Goal: Task Accomplishment & Management: Complete application form

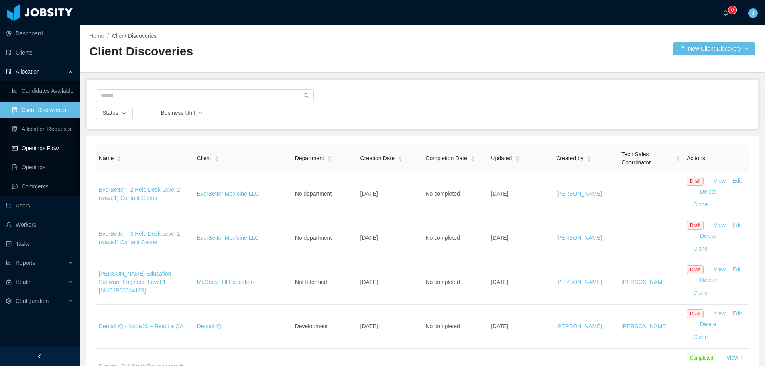
click at [36, 151] on link "Openings Flow" at bounding box center [42, 148] width 61 height 16
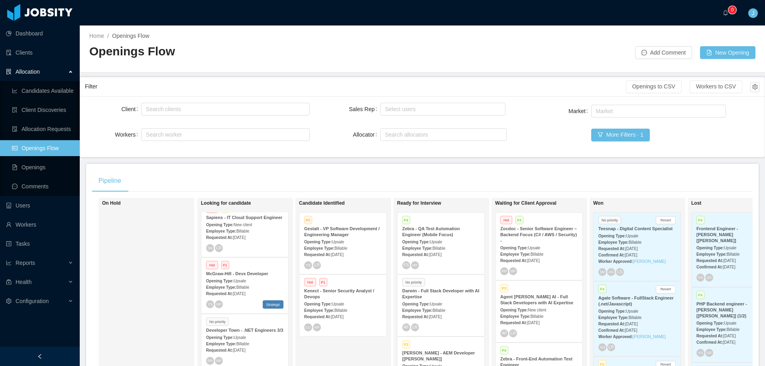
scroll to position [308, 0]
click at [205, 110] on div "Search clients" at bounding box center [224, 109] width 156 height 8
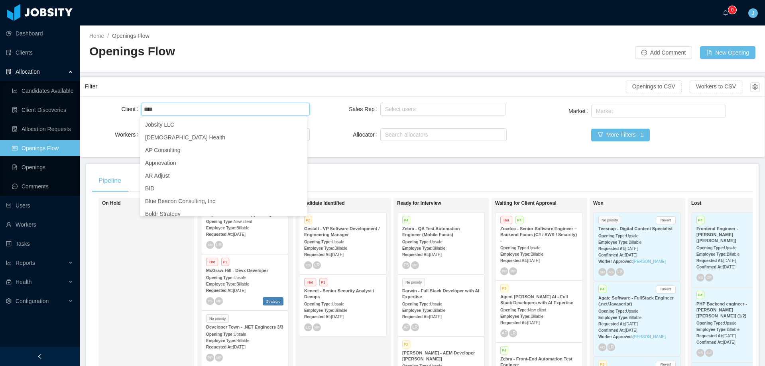
type input "*****"
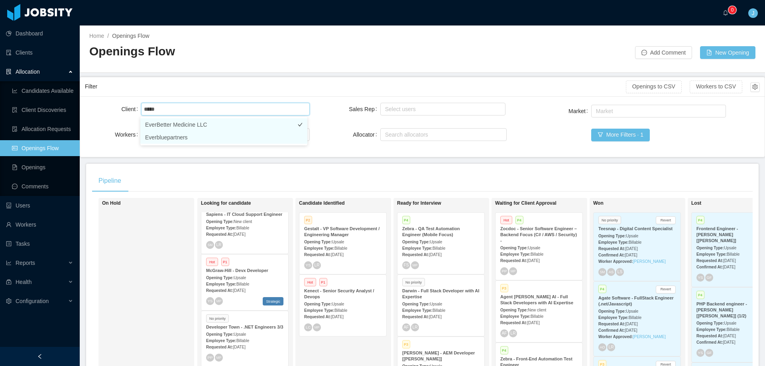
click at [194, 128] on li "EverBetter Medicine LLC" at bounding box center [223, 124] width 167 height 13
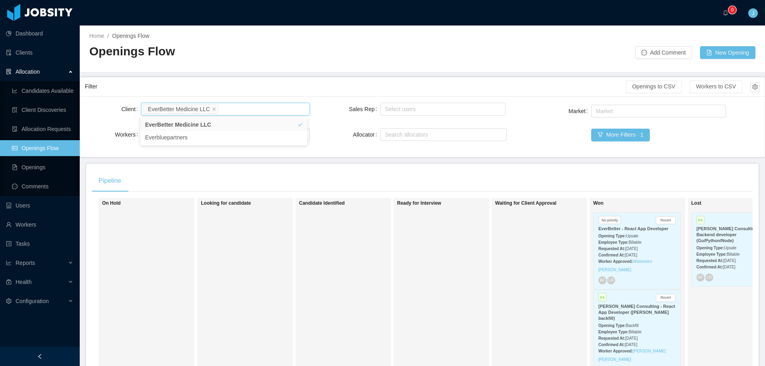
click at [725, 318] on div "Lost P4 Revert [PERSON_NAME] Consulting - Backend developer (Go/Python/Node) Op…" at bounding box center [747, 314] width 112 height 224
click at [44, 130] on link "Allocation Requests" at bounding box center [42, 129] width 61 height 16
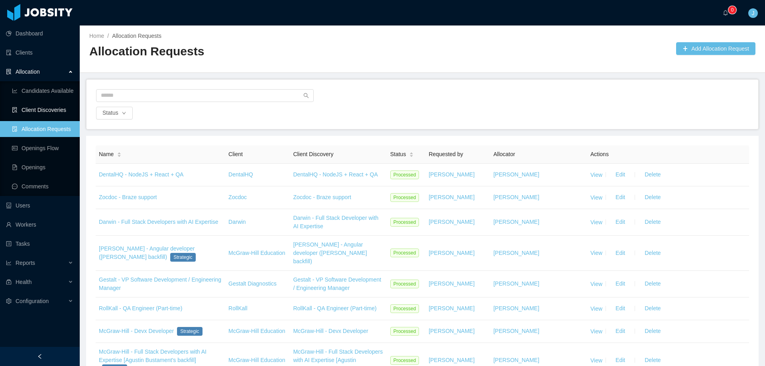
click at [56, 110] on link "Client Discoveries" at bounding box center [42, 110] width 61 height 16
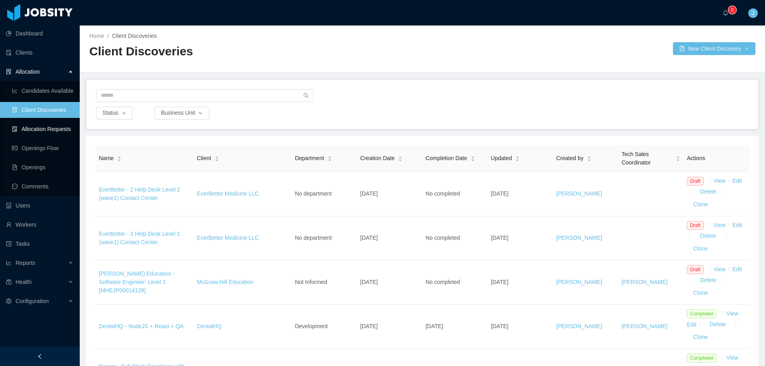
click at [56, 124] on link "Allocation Requests" at bounding box center [42, 129] width 61 height 16
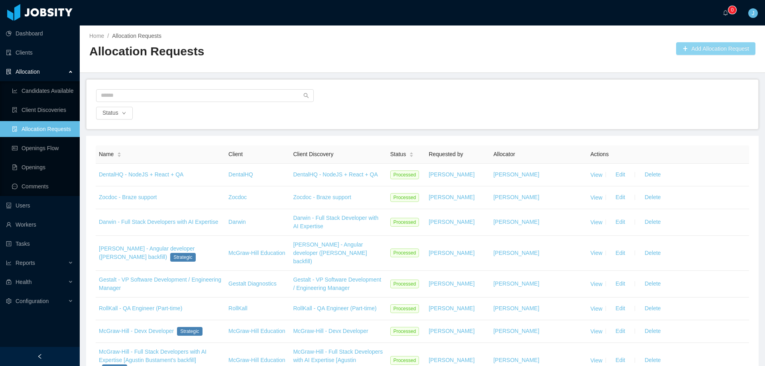
click at [693, 48] on button "Add Allocation Request" at bounding box center [715, 48] width 79 height 13
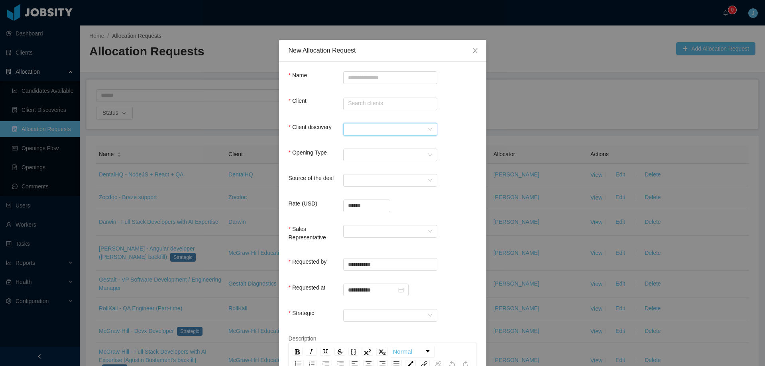
click at [408, 126] on div at bounding box center [387, 130] width 79 height 12
click at [474, 48] on icon "icon: close" at bounding box center [475, 50] width 6 height 6
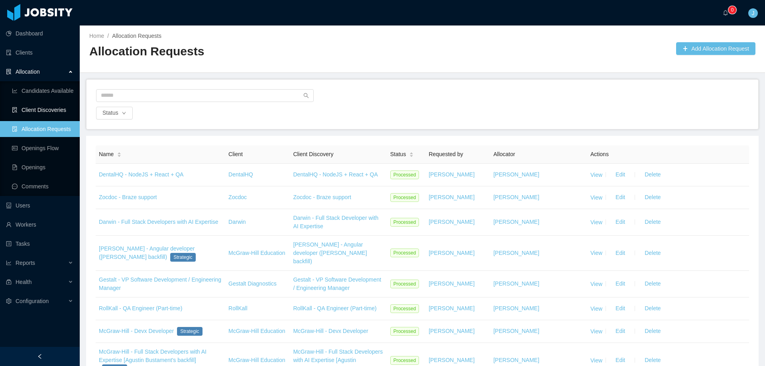
click at [55, 114] on link "Client Discoveries" at bounding box center [42, 110] width 61 height 16
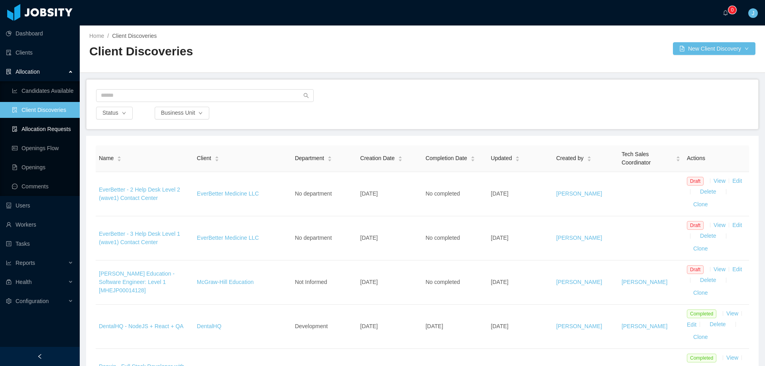
click at [60, 130] on link "Allocation Requests" at bounding box center [42, 129] width 61 height 16
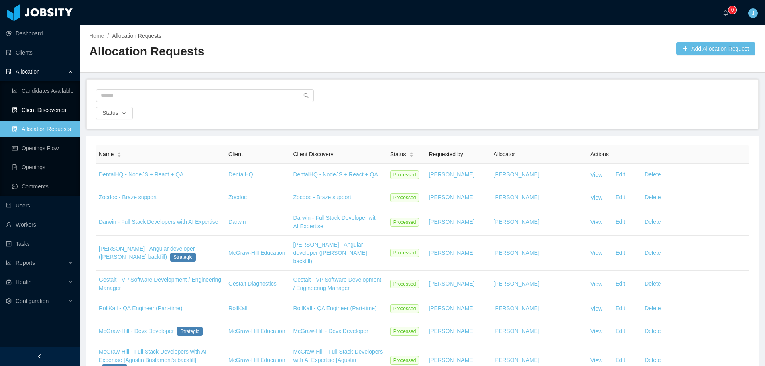
click at [34, 113] on link "Client Discoveries" at bounding box center [42, 110] width 61 height 16
